Goal: Information Seeking & Learning: Learn about a topic

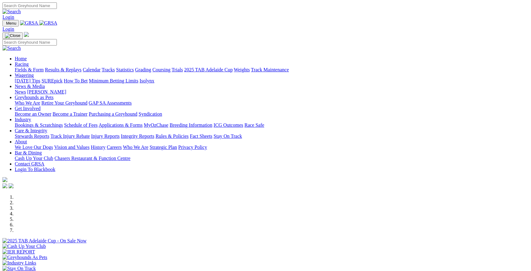
scroll to position [175, 0]
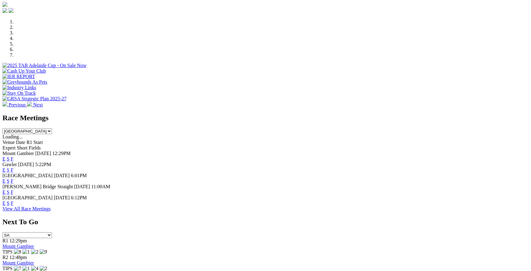
click at [10, 156] on link "S" at bounding box center [8, 158] width 3 height 5
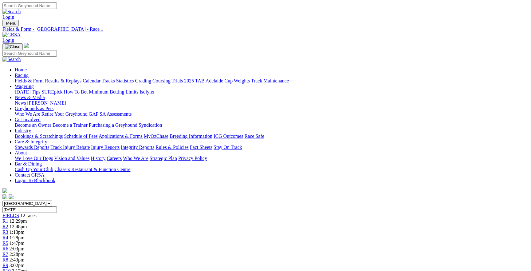
scroll to position [14, 0]
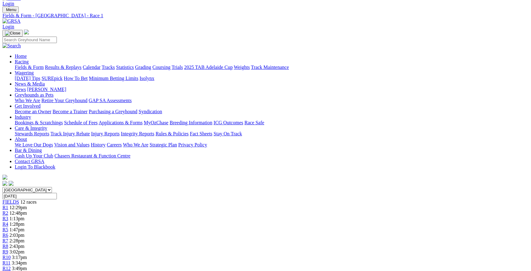
click at [25, 216] on span "1:13pm" at bounding box center [17, 218] width 15 height 5
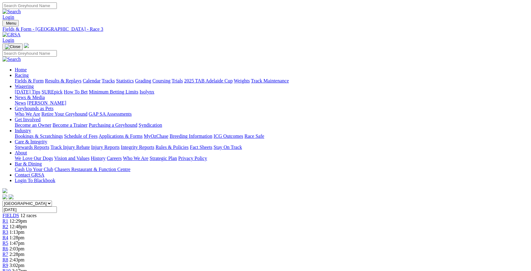
click at [101, 78] on link "Calendar" at bounding box center [92, 80] width 18 height 5
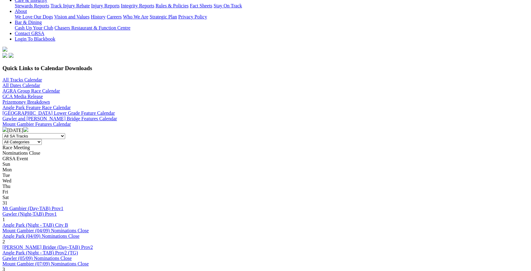
scroll to position [169, 0]
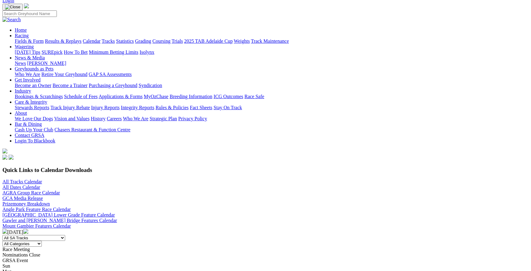
scroll to position [149, 0]
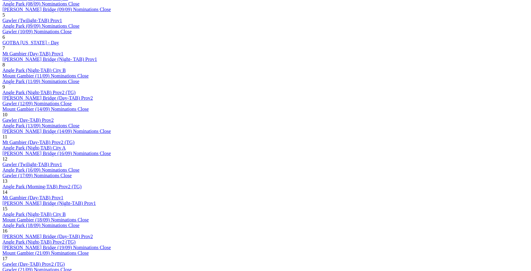
scroll to position [466, 0]
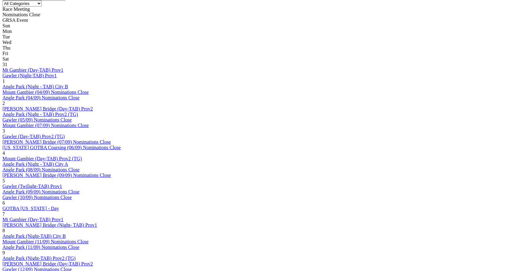
scroll to position [324, 0]
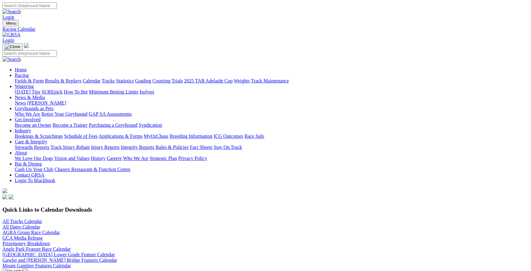
click at [28, 268] on img at bounding box center [25, 270] width 5 height 5
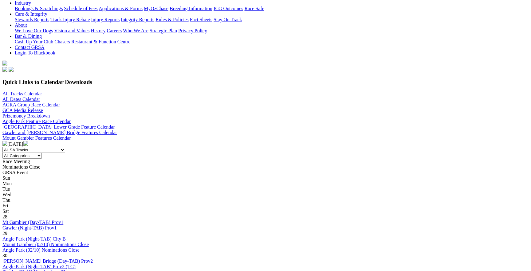
scroll to position [148, 0]
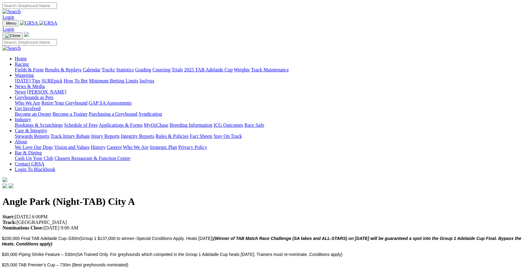
drag, startPoint x: 255, startPoint y: 138, endPoint x: 261, endPoint y: 138, distance: 6.2
click at [261, 271] on span "(For greyhounds which qualified in heats at [GEOGRAPHIC_DATA], MTG, MB. 6 dog F…" at bounding box center [189, 275] width 208 height 5
click at [261, 271] on span "(For greyhounds which qualified in heats at GAW, MTG, MB. 6 dog Final. Conditio…" at bounding box center [189, 275] width 208 height 5
click at [29, 62] on link "Racing" at bounding box center [22, 64] width 14 height 5
click at [44, 67] on link "Fields & Form" at bounding box center [29, 69] width 29 height 5
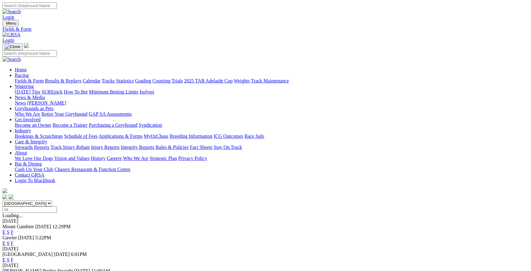
click at [6, 229] on link "E" at bounding box center [3, 231] width 3 height 5
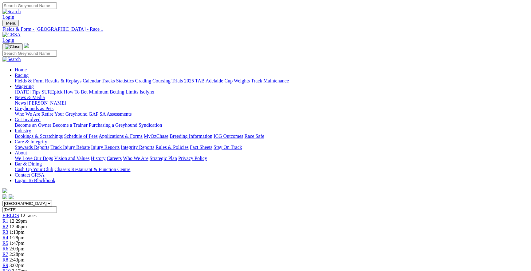
click at [52, 200] on select "[GEOGRAPHIC_DATA] [GEOGRAPHIC_DATA] [GEOGRAPHIC_DATA] [GEOGRAPHIC_DATA] [GEOGRA…" at bounding box center [27, 203] width 50 height 6
select select "[GEOGRAPHIC_DATA]"
click at [52, 200] on select "[GEOGRAPHIC_DATA] [GEOGRAPHIC_DATA] [GEOGRAPHIC_DATA] [GEOGRAPHIC_DATA] [GEOGRA…" at bounding box center [27, 203] width 50 height 6
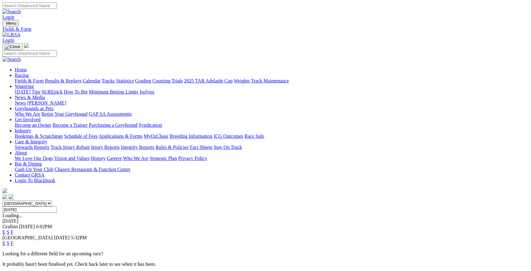
click at [52, 200] on select "[GEOGRAPHIC_DATA] [GEOGRAPHIC_DATA] [GEOGRAPHIC_DATA] [GEOGRAPHIC_DATA] [GEOGRA…" at bounding box center [27, 203] width 50 height 6
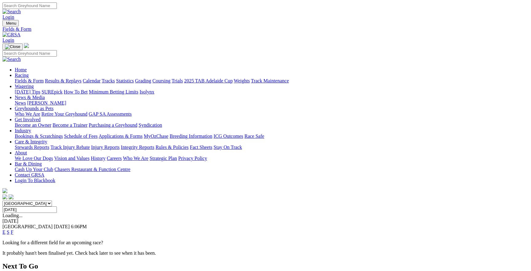
click at [52, 200] on select "[GEOGRAPHIC_DATA] [GEOGRAPHIC_DATA] [GEOGRAPHIC_DATA] [GEOGRAPHIC_DATA] [GEOGRA…" at bounding box center [27, 203] width 50 height 6
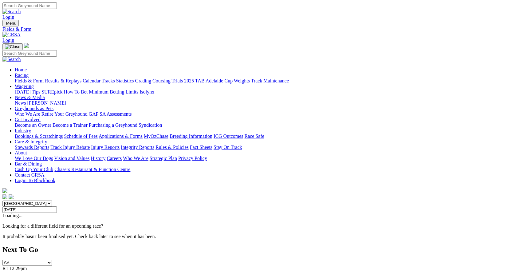
click at [52, 200] on select "[GEOGRAPHIC_DATA] [GEOGRAPHIC_DATA] [GEOGRAPHIC_DATA] [GEOGRAPHIC_DATA] [GEOGRA…" at bounding box center [27, 203] width 50 height 6
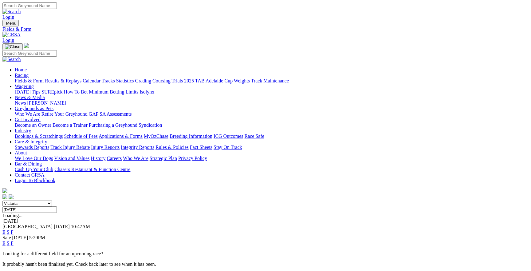
click at [52, 200] on select "[GEOGRAPHIC_DATA] [GEOGRAPHIC_DATA] [GEOGRAPHIC_DATA] [GEOGRAPHIC_DATA] [GEOGRA…" at bounding box center [27, 203] width 50 height 6
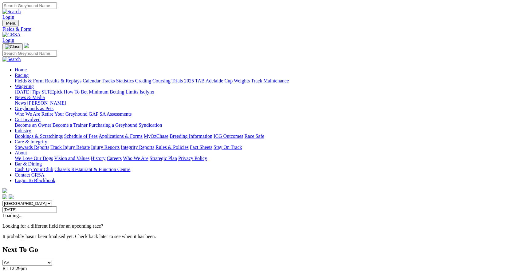
click at [52, 200] on select "[GEOGRAPHIC_DATA] [GEOGRAPHIC_DATA] [GEOGRAPHIC_DATA] [GEOGRAPHIC_DATA] [GEOGRA…" at bounding box center [27, 203] width 50 height 6
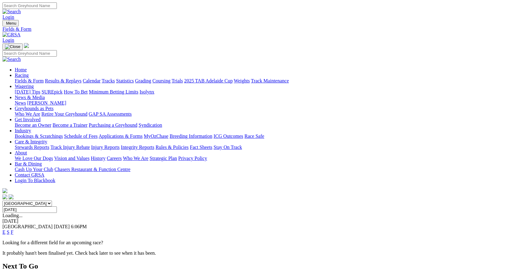
click at [52, 200] on select "[GEOGRAPHIC_DATA] [GEOGRAPHIC_DATA] [GEOGRAPHIC_DATA] [GEOGRAPHIC_DATA] [GEOGRA…" at bounding box center [27, 203] width 50 height 6
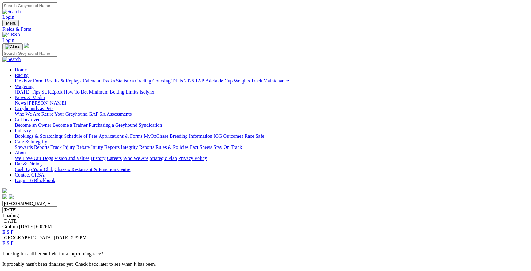
click at [52, 200] on select "[GEOGRAPHIC_DATA] [GEOGRAPHIC_DATA] [GEOGRAPHIC_DATA] [GEOGRAPHIC_DATA] [GEOGRA…" at bounding box center [27, 203] width 50 height 6
select select "SA"
click at [52, 200] on select "[GEOGRAPHIC_DATA] [GEOGRAPHIC_DATA] [GEOGRAPHIC_DATA] [GEOGRAPHIC_DATA] [GEOGRA…" at bounding box center [27, 203] width 50 height 6
